Goal: Transaction & Acquisition: Book appointment/travel/reservation

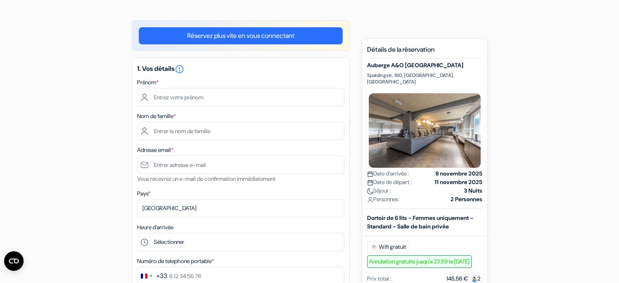
scroll to position [51, 0]
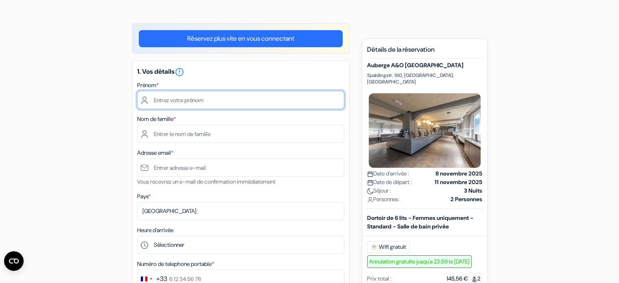
click at [182, 97] on input "text" at bounding box center [240, 100] width 207 height 18
type input "Chloë"
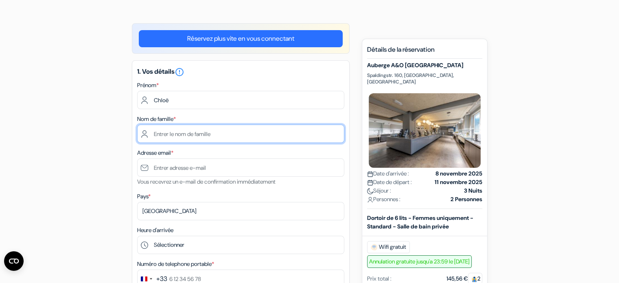
click at [160, 135] on input "text" at bounding box center [240, 134] width 207 height 18
type input "Champagne"
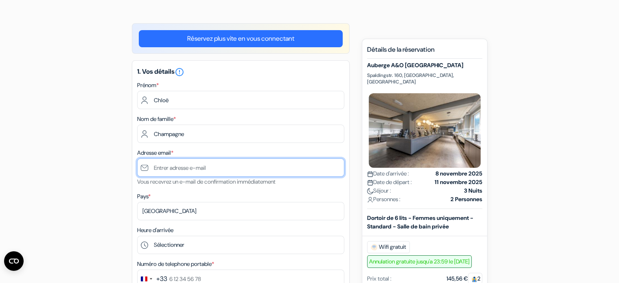
click at [160, 172] on input "text" at bounding box center [240, 167] width 207 height 18
type input "h"
click at [197, 167] on input "chamapgne" at bounding box center [240, 167] width 207 height 18
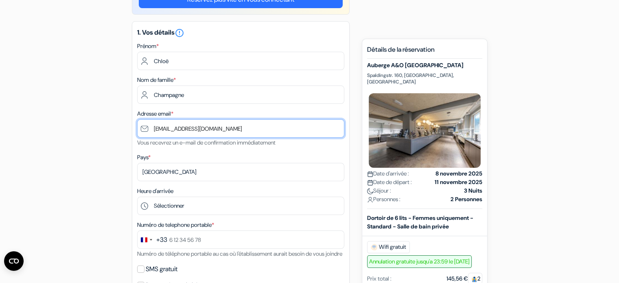
scroll to position [92, 0]
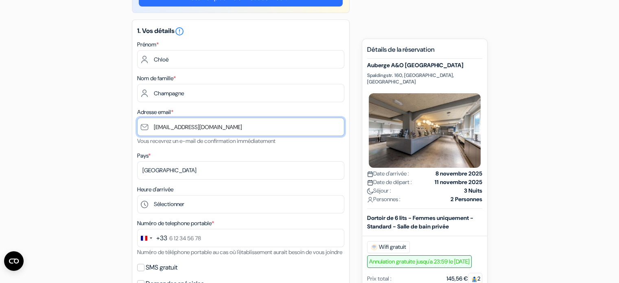
type input "[EMAIL_ADDRESS][DOMAIN_NAME]"
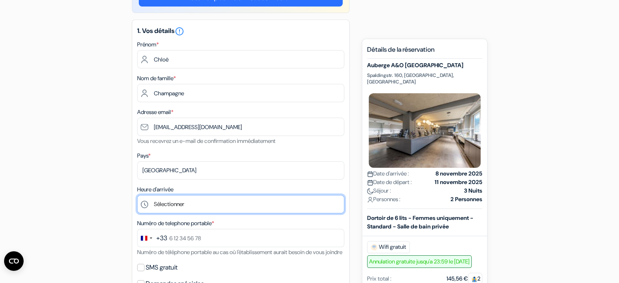
click at [175, 202] on select "Sélectionner 1:00 2:00 3:00 4:00 5:00 6:00 7:00 8:00 9:00 10:00 11:00 12:00 13:…" at bounding box center [240, 204] width 207 height 18
select select "12"
click at [137, 195] on select "Sélectionner 1:00 2:00 3:00 4:00 5:00 6:00 7:00 8:00 9:00 10:00 11:00 12:00 13:…" at bounding box center [240, 204] width 207 height 18
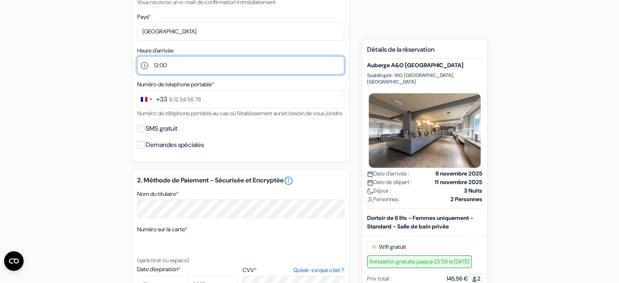
scroll to position [278, 0]
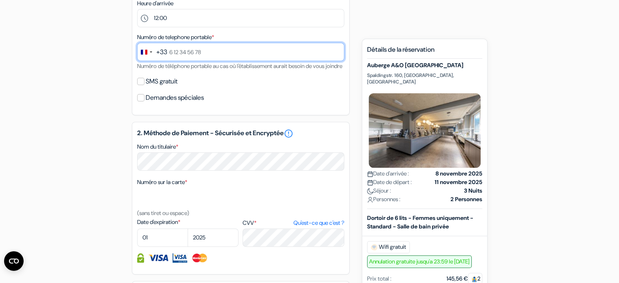
click at [169, 52] on input "text" at bounding box center [240, 52] width 207 height 18
type input "7 69 37 84 76"
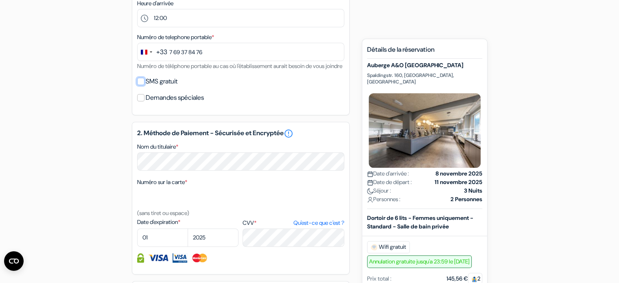
click at [139, 85] on input "SMS gratuit" at bounding box center [140, 81] width 7 height 7
checkbox input "true"
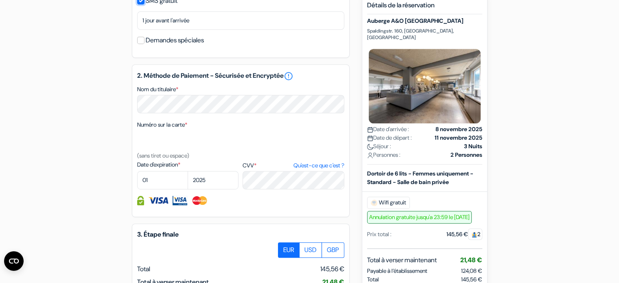
scroll to position [359, 0]
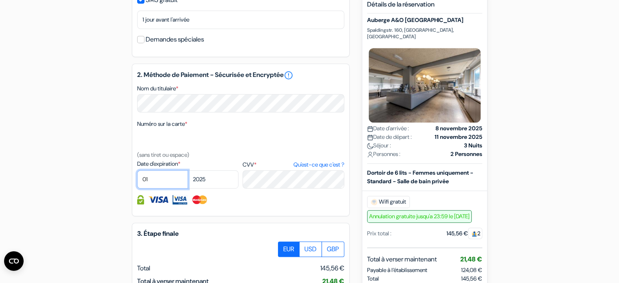
click at [168, 189] on select "01 02 03 04 05 06 07 08 09 10 11 12" at bounding box center [162, 179] width 51 height 18
select select "06"
click at [137, 181] on select "01 02 03 04 05 06 07 08 09 10 11 12" at bounding box center [162, 179] width 51 height 18
click at [217, 189] on select "2025 2026 2027 2028 2029 2030 2031 2032 2033 2034 2035 2036 2037 2038 2039 2040…" at bounding box center [213, 179] width 51 height 18
select select "2026"
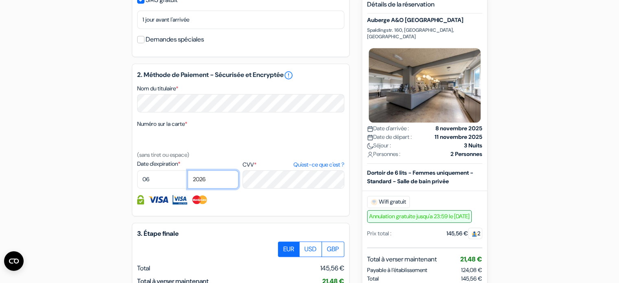
click at [188, 181] on select "2025 2026 2027 2028 2029 2030 2031 2032 2033 2034 2035 2036 2037 2038 2039 2040…" at bounding box center [213, 179] width 51 height 18
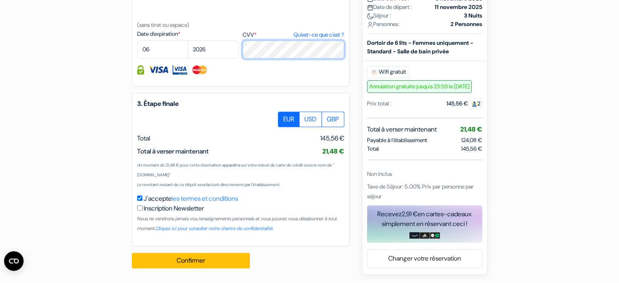
scroll to position [458, 0]
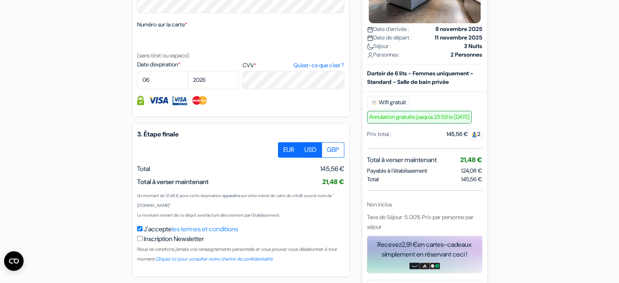
click at [311, 158] on label "USD" at bounding box center [310, 149] width 23 height 15
click at [284, 147] on input "USD" at bounding box center [280, 144] width 5 height 5
radio input "true"
click at [331, 158] on label "GBP" at bounding box center [333, 149] width 23 height 15
click at [284, 147] on input "GBP" at bounding box center [280, 144] width 5 height 5
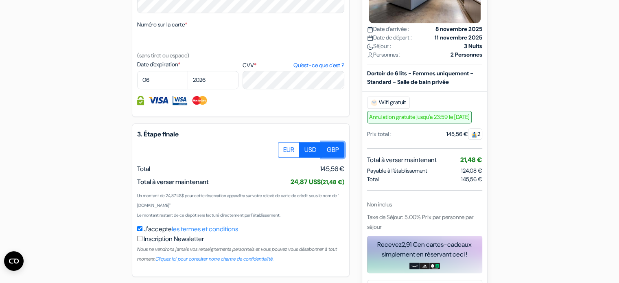
radio input "true"
click at [292, 158] on label "EUR" at bounding box center [289, 149] width 22 height 15
click at [284, 147] on input "EUR" at bounding box center [280, 144] width 5 height 5
radio input "true"
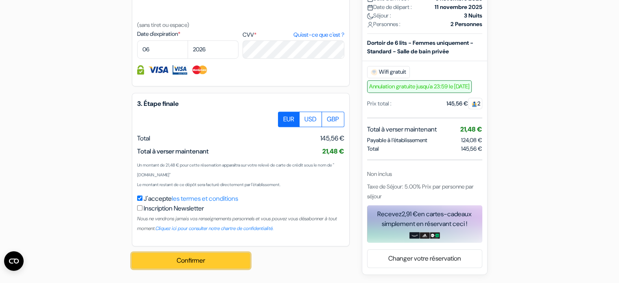
click at [187, 265] on button "Confirmer Loading..." at bounding box center [191, 260] width 118 height 15
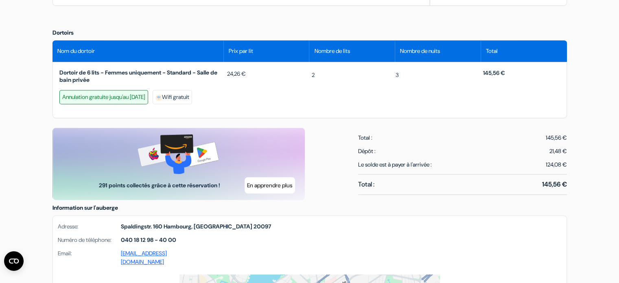
scroll to position [358, 0]
